Goal: Task Accomplishment & Management: Manage account settings

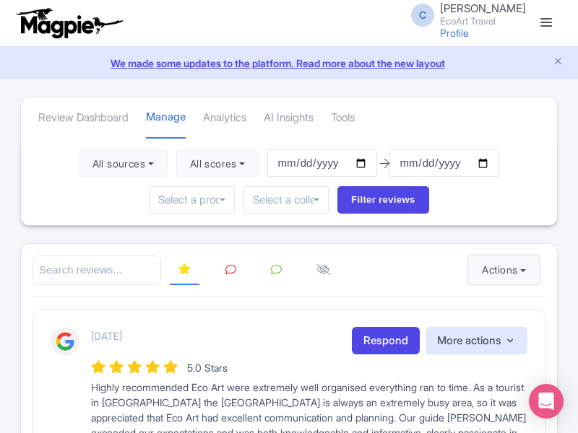
click at [500, 270] on button "Actions" at bounding box center [503, 270] width 71 height 29
click at [0, 0] on link "Import new reviews" at bounding box center [0, 0] width 0 height 0
